Goal: Browse casually

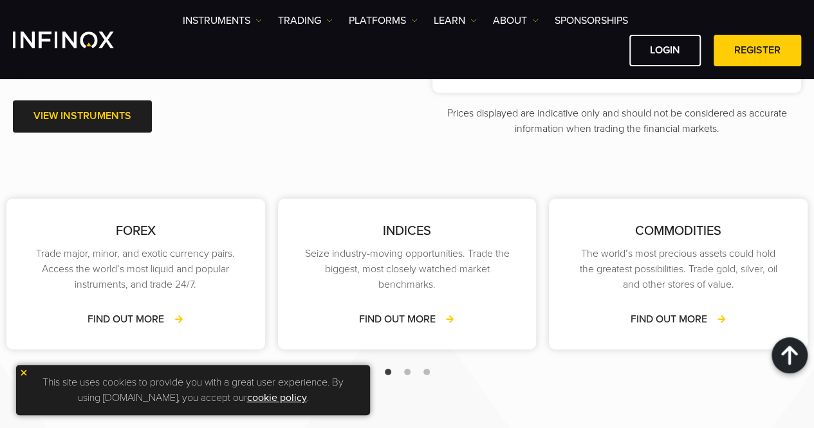
scroll to position [1931, 0]
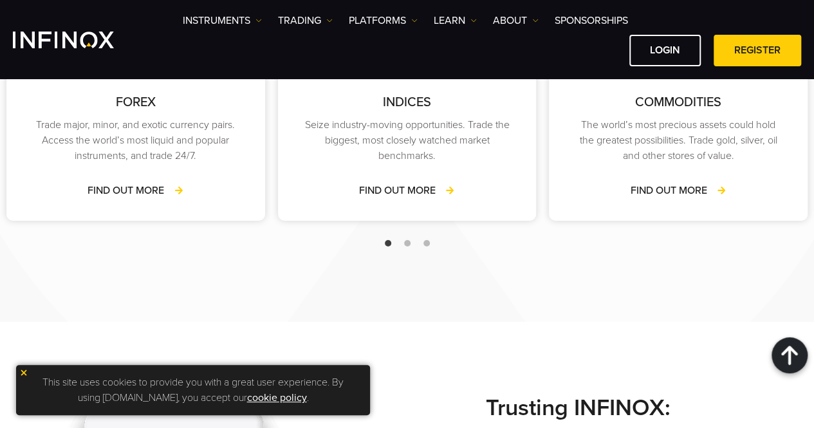
click at [407, 245] on span "Go to slide 2" at bounding box center [407, 243] width 6 height 6
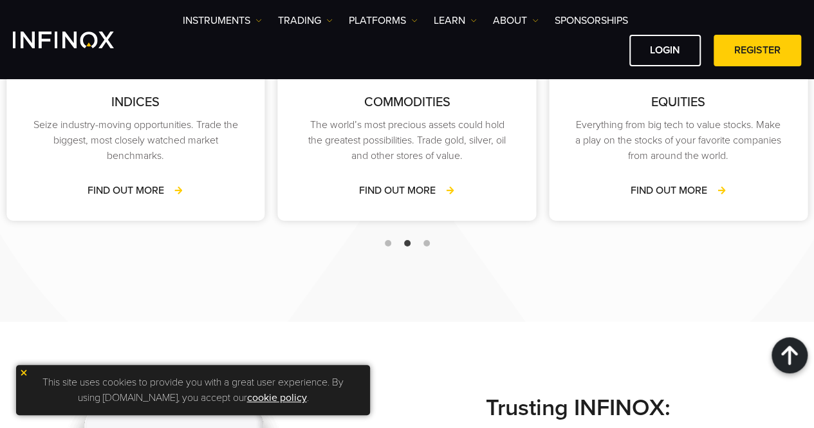
click at [427, 245] on span "Go to slide 3" at bounding box center [427, 243] width 6 height 6
click at [402, 245] on div at bounding box center [407, 243] width 814 height 15
click at [384, 245] on div at bounding box center [407, 243] width 814 height 15
click at [388, 245] on span "Go to slide 1" at bounding box center [388, 243] width 6 height 6
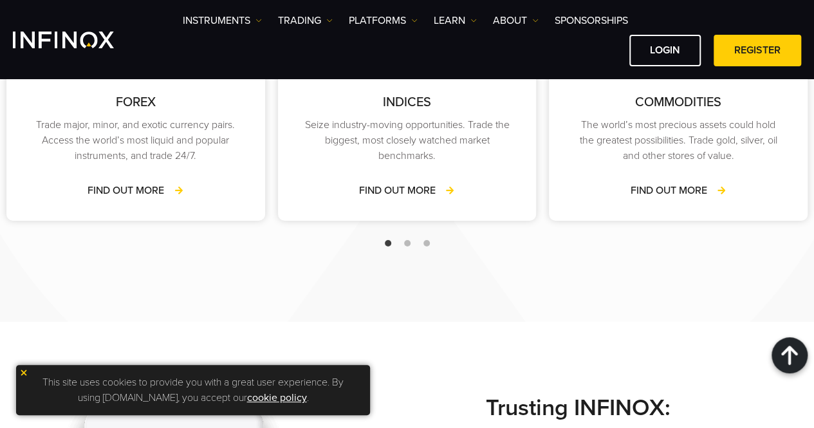
click at [408, 244] on span "Go to slide 2" at bounding box center [407, 243] width 6 height 6
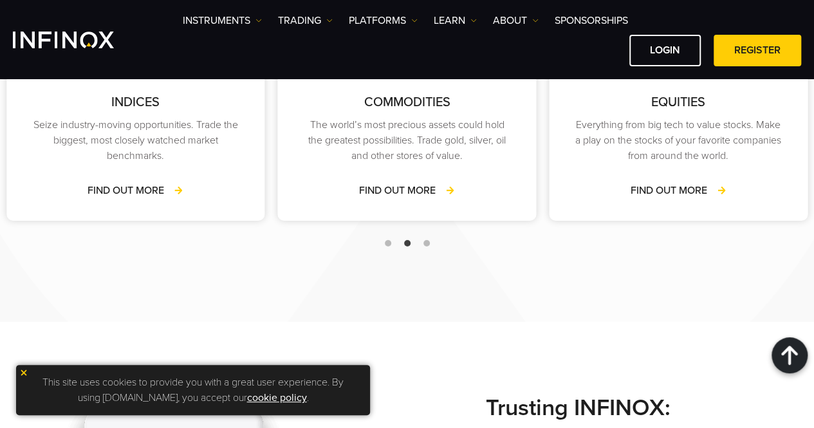
click at [426, 243] on span "Go to slide 3" at bounding box center [427, 243] width 6 height 6
click at [406, 244] on span "Go to slide 2" at bounding box center [407, 243] width 6 height 6
click at [386, 245] on span "Go to slide 1" at bounding box center [388, 243] width 6 height 6
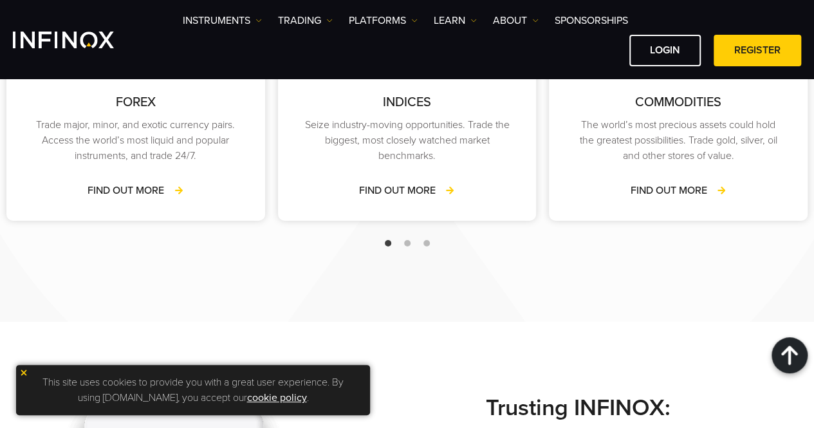
click at [402, 245] on div at bounding box center [407, 243] width 814 height 15
click at [410, 245] on div at bounding box center [407, 243] width 814 height 15
click at [408, 243] on span "Go to slide 2" at bounding box center [407, 243] width 6 height 6
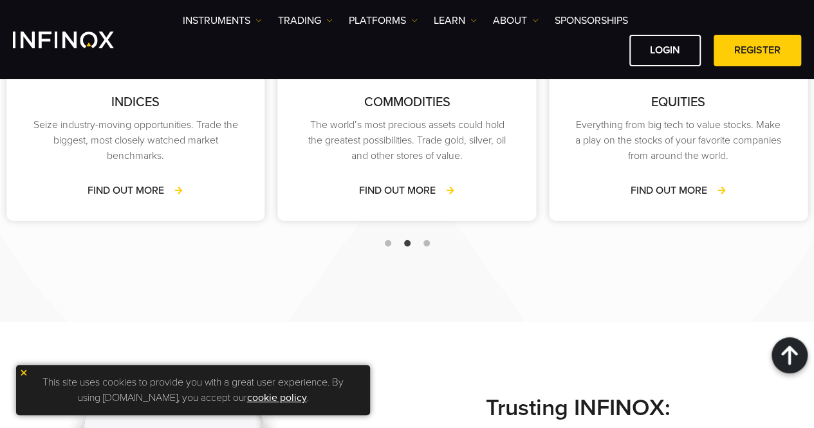
click at [422, 245] on div at bounding box center [407, 243] width 814 height 15
